Goal: Task Accomplishment & Management: Complete application form

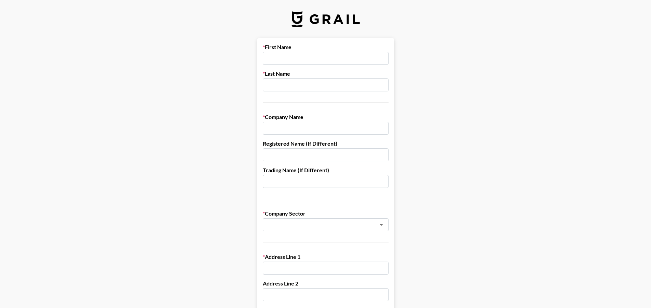
click at [283, 61] on input "text" at bounding box center [326, 58] width 126 height 13
type input "E"
type input "[PERSON_NAME]"
click at [283, 81] on input "text" at bounding box center [326, 85] width 126 height 13
type input "[PERSON_NAME]"
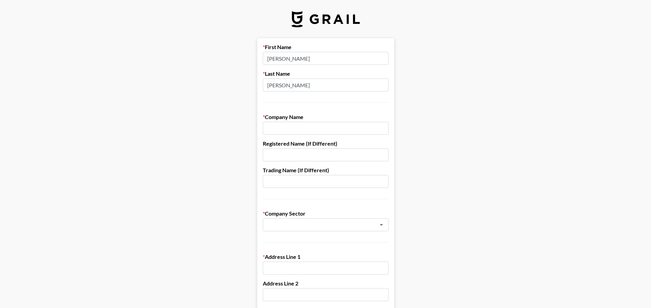
click at [293, 131] on input "text" at bounding box center [326, 128] width 126 height 13
type input "[GEOGRAPHIC_DATA]"
click at [350, 224] on input "text" at bounding box center [316, 225] width 99 height 8
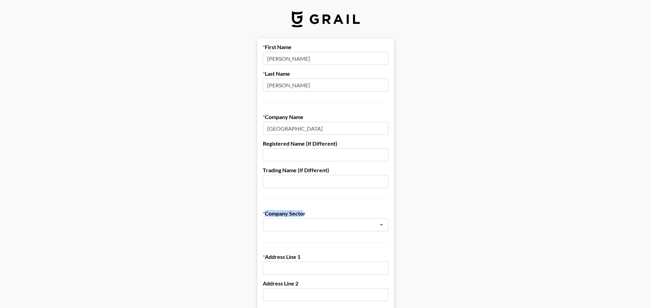
drag, startPoint x: 316, startPoint y: 212, endPoint x: 306, endPoint y: 215, distance: 10.8
click at [306, 215] on label "Company Sector" at bounding box center [326, 213] width 126 height 7
click at [366, 223] on input "text" at bounding box center [316, 225] width 99 height 8
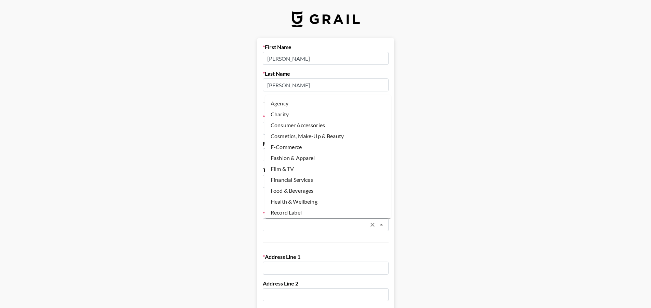
click at [296, 106] on li "Agency" at bounding box center [328, 103] width 126 height 11
type input "Agency"
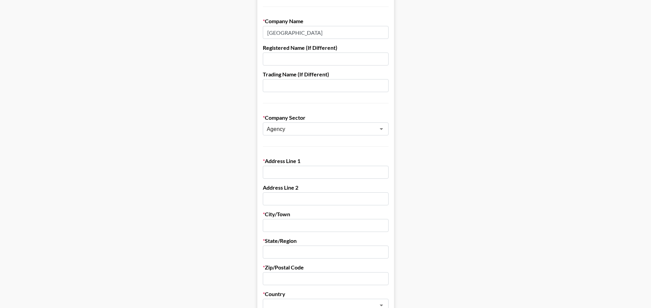
scroll to position [102, 0]
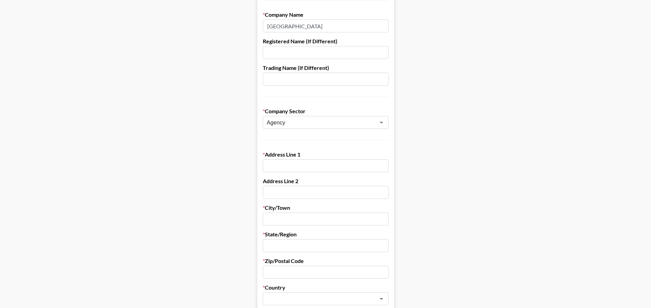
click at [294, 175] on form "First Name [PERSON_NAME] Last Name [PERSON_NAME] Company Name [GEOGRAPHIC_DATA]…" at bounding box center [325, 231] width 137 height 590
click at [290, 173] on form "First Name [PERSON_NAME] Last Name [PERSON_NAME] Company Name [GEOGRAPHIC_DATA]…" at bounding box center [325, 231] width 137 height 590
click at [290, 165] on input "text" at bounding box center [326, 165] width 126 height 13
type input "c"
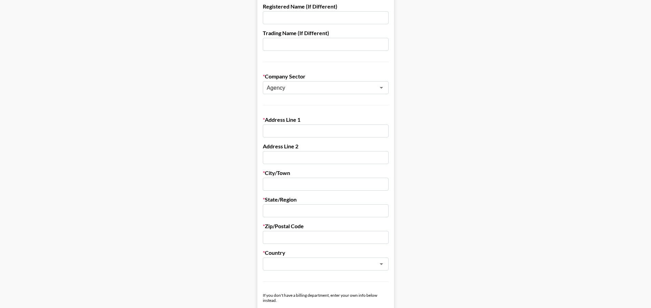
scroll to position [171, 0]
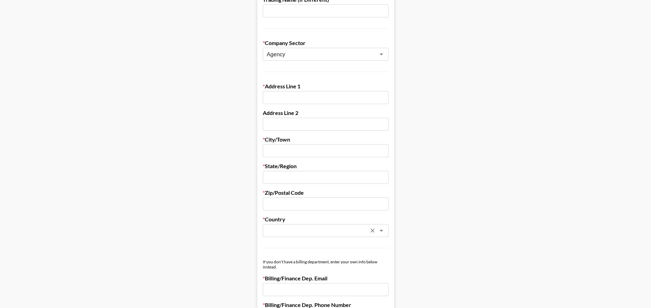
click at [310, 232] on input "text" at bounding box center [316, 231] width 99 height 8
type input "chins"
click at [310, 231] on input "text" at bounding box center [316, 231] width 99 height 8
type input "[GEOGRAPHIC_DATA]"
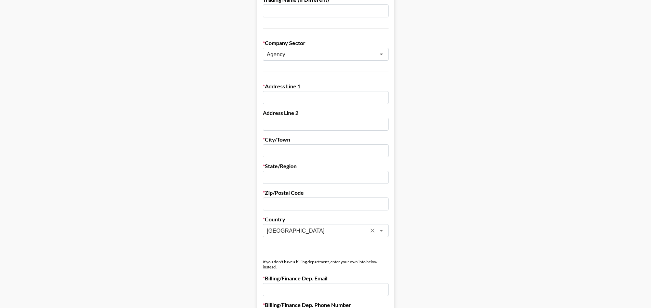
click at [303, 202] on input "text" at bounding box center [326, 204] width 126 height 13
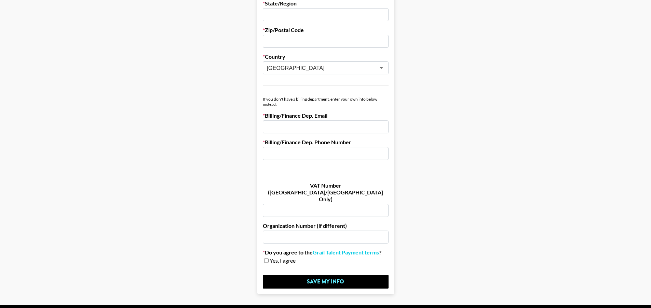
scroll to position [341, 0]
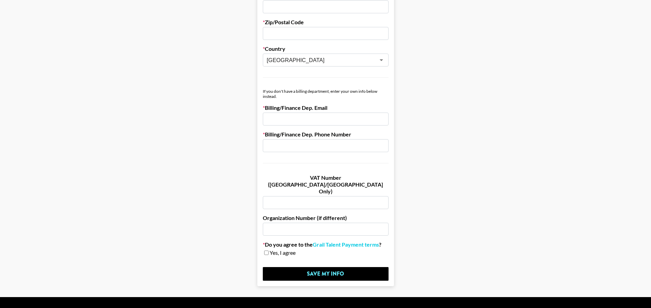
click at [268, 251] on input "checkbox" at bounding box center [266, 253] width 4 height 5
checkbox input "true"
click at [299, 119] on input "email" at bounding box center [326, 119] width 126 height 13
drag, startPoint x: 281, startPoint y: 96, endPoint x: 259, endPoint y: 90, distance: 23.3
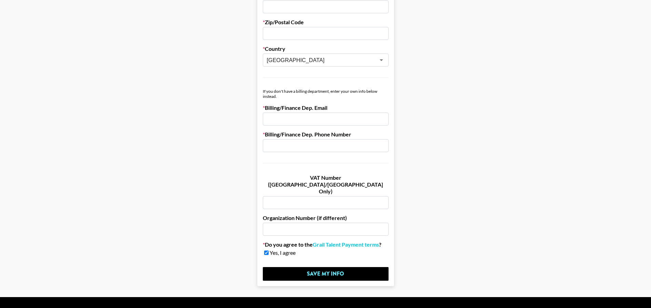
click at [329, 122] on input "email" at bounding box center [326, 119] width 126 height 13
type input "1"
click at [337, 145] on input "text" at bounding box center [326, 145] width 126 height 13
type input "1"
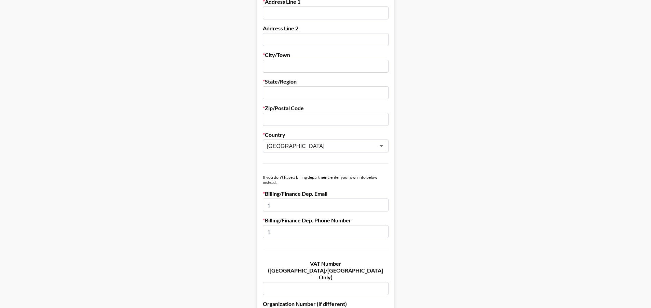
scroll to position [239, 0]
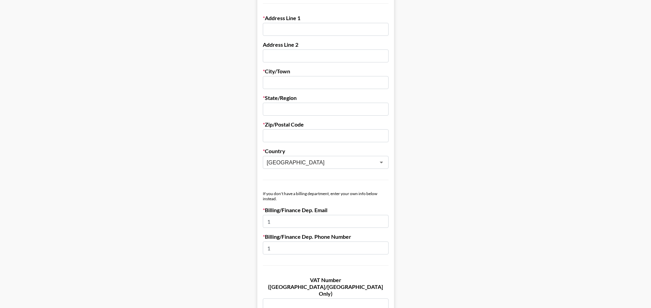
click at [295, 140] on input "text" at bounding box center [326, 135] width 126 height 13
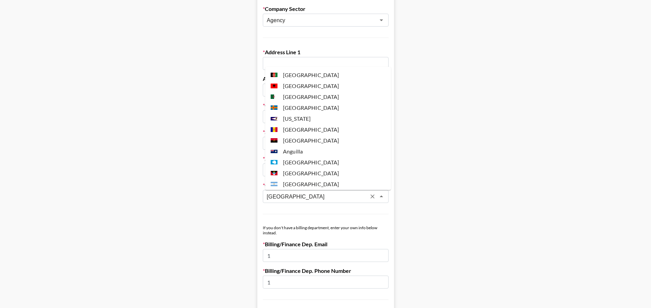
scroll to position [380, 0]
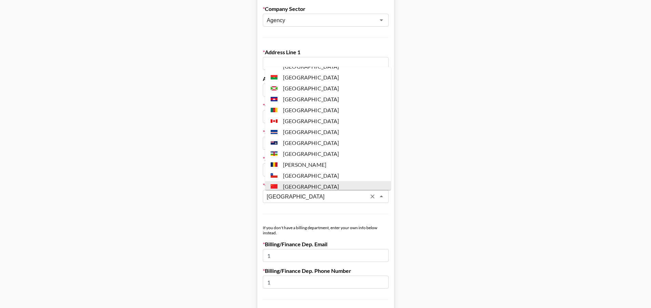
drag, startPoint x: 289, startPoint y: 199, endPoint x: 257, endPoint y: 198, distance: 31.8
click at [257, 198] on main "First Name [PERSON_NAME] Last Name [PERSON_NAME] Company Name [GEOGRAPHIC_DATA]…" at bounding box center [325, 128] width 640 height 590
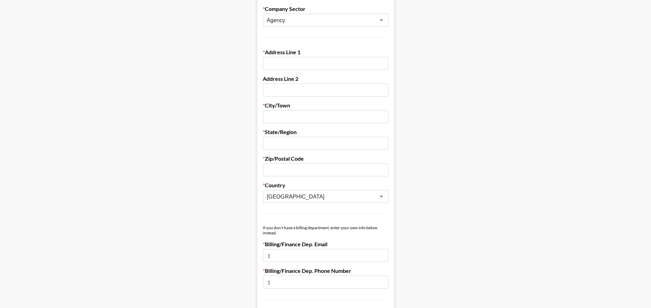
drag, startPoint x: 472, startPoint y: 194, endPoint x: 466, endPoint y: 193, distance: 6.0
click at [472, 194] on main "First Name [PERSON_NAME] Last Name [PERSON_NAME] Company Name [GEOGRAPHIC_DATA]…" at bounding box center [325, 128] width 640 height 590
click at [299, 163] on div "Zip/Postal Code" at bounding box center [326, 165] width 126 height 21
click at [293, 142] on input "text" at bounding box center [326, 143] width 126 height 13
paste input "[GEOGRAPHIC_DATA]"
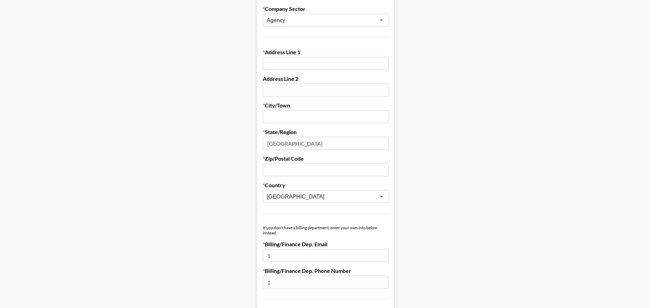
type input "[GEOGRAPHIC_DATA]"
click at [292, 169] on input "text" at bounding box center [326, 170] width 126 height 13
paste input "[GEOGRAPHIC_DATA]"
type input "[GEOGRAPHIC_DATA]"
click at [285, 84] on input "text" at bounding box center [326, 90] width 126 height 13
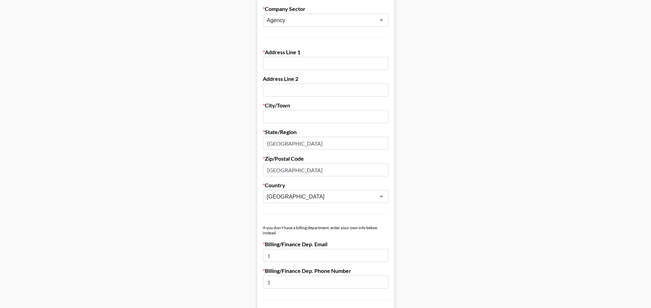
click at [290, 56] on div "Address Line 1" at bounding box center [326, 59] width 126 height 21
click at [291, 59] on input "text" at bounding box center [326, 63] width 126 height 13
paste input "[GEOGRAPHIC_DATA]"
type input "[GEOGRAPHIC_DATA]"
click at [416, 93] on main "First Name [PERSON_NAME] Last Name [PERSON_NAME] Company Name [GEOGRAPHIC_DATA]…" at bounding box center [325, 128] width 640 height 590
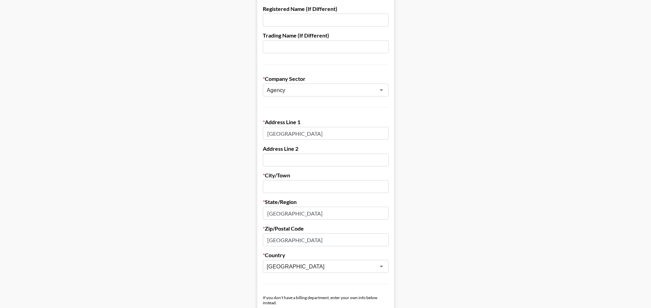
scroll to position [137, 0]
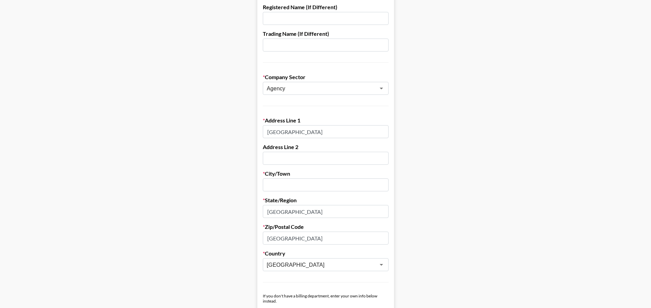
click at [308, 189] on input "text" at bounding box center [326, 185] width 126 height 13
paste input "[GEOGRAPHIC_DATA]"
type input "[GEOGRAPHIC_DATA]"
click at [488, 186] on main "First Name [PERSON_NAME] Last Name [PERSON_NAME] Company Name [GEOGRAPHIC_DATA]…" at bounding box center [325, 197] width 640 height 590
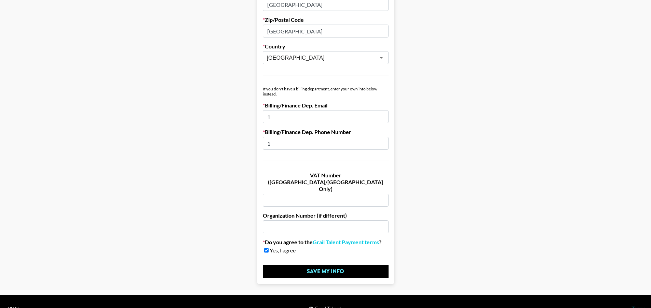
scroll to position [344, 0]
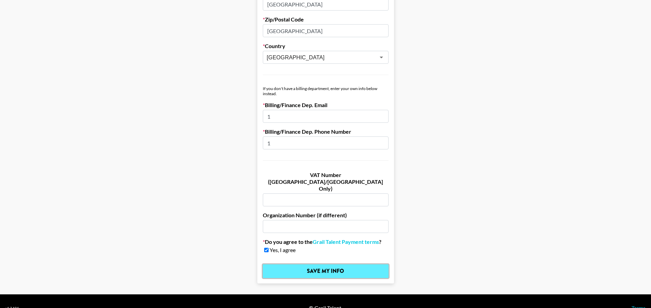
click at [338, 265] on input "Save My Info" at bounding box center [326, 272] width 126 height 14
click at [283, 118] on input "1" at bounding box center [326, 116] width 126 height 13
drag, startPoint x: 293, startPoint y: 115, endPoint x: 240, endPoint y: 115, distance: 53.6
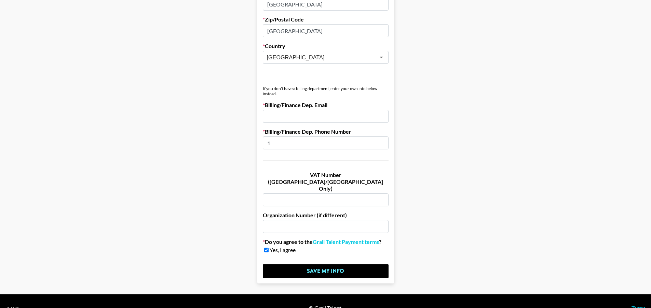
click at [307, 111] on input "email" at bounding box center [326, 116] width 126 height 13
click at [283, 115] on input "email" at bounding box center [326, 116] width 126 height 13
drag, startPoint x: 279, startPoint y: 96, endPoint x: 263, endPoint y: 89, distance: 17.1
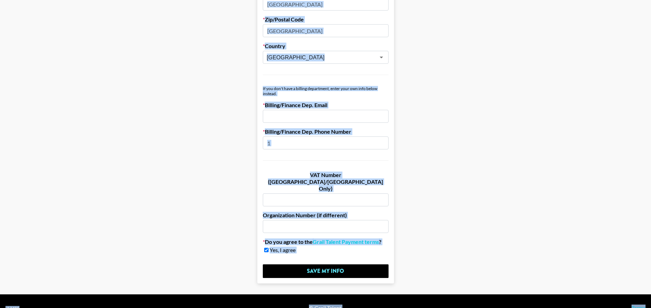
click at [310, 113] on input "email" at bounding box center [326, 116] width 126 height 13
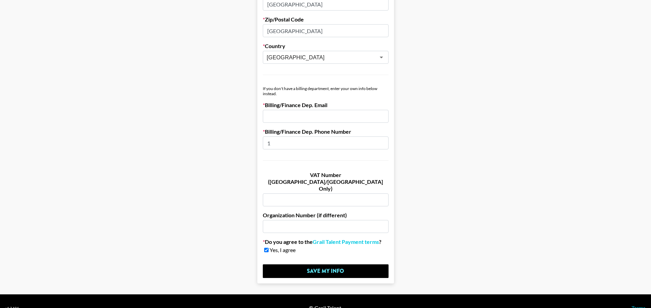
paste input "[GEOGRAPHIC_DATA]"
type input "[GEOGRAPHIC_DATA]"
drag, startPoint x: 285, startPoint y: 142, endPoint x: 257, endPoint y: 142, distance: 28.0
paste input "[GEOGRAPHIC_DATA]"
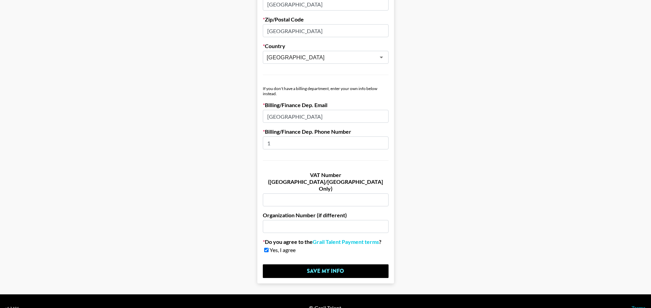
type input "[GEOGRAPHIC_DATA]"
drag, startPoint x: 296, startPoint y: 141, endPoint x: 213, endPoint y: 142, distance: 82.3
paste input "[EMAIL_ADDRESS][DOMAIN_NAME]"
type input "[EMAIL_ADDRESS][DOMAIN_NAME]"
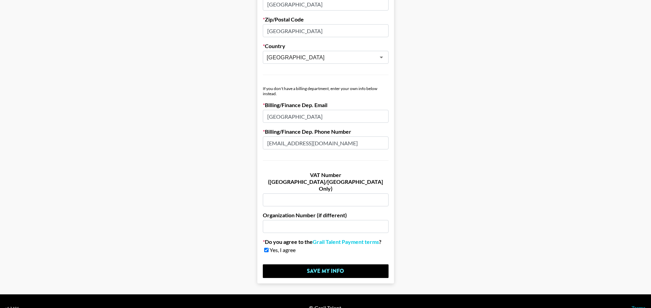
drag, startPoint x: 299, startPoint y: 121, endPoint x: 243, endPoint y: 119, distance: 56.1
paste input "[EMAIL_ADDRESS][DOMAIN_NAME]"
type input "[EMAIL_ADDRESS][DOMAIN_NAME]"
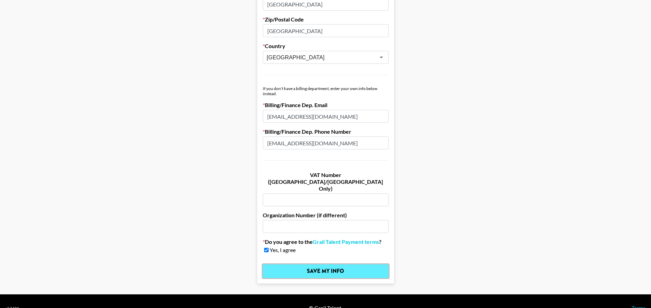
click at [337, 265] on input "Save My Info" at bounding box center [326, 272] width 126 height 14
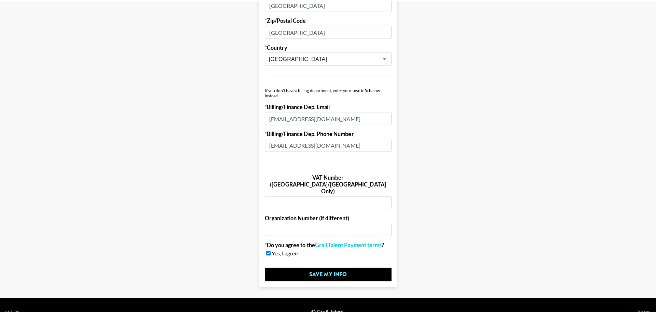
scroll to position [0, 0]
